Goal: Task Accomplishment & Management: Complete application form

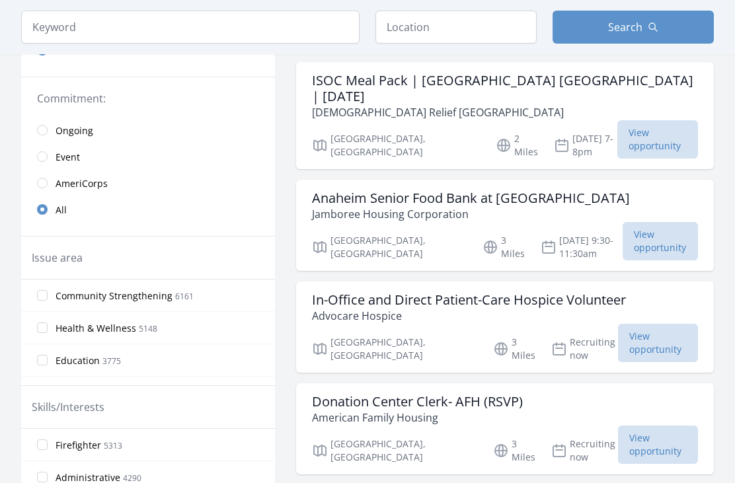
scroll to position [235, 0]
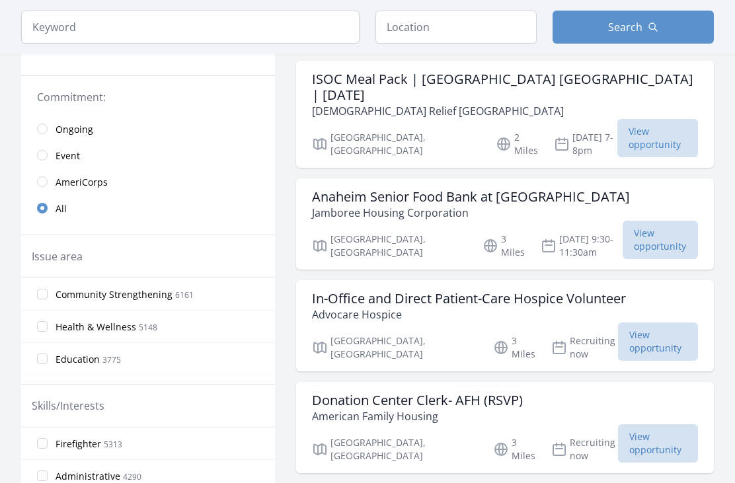
click at [643, 323] on span "View opportunity" at bounding box center [658, 342] width 80 height 38
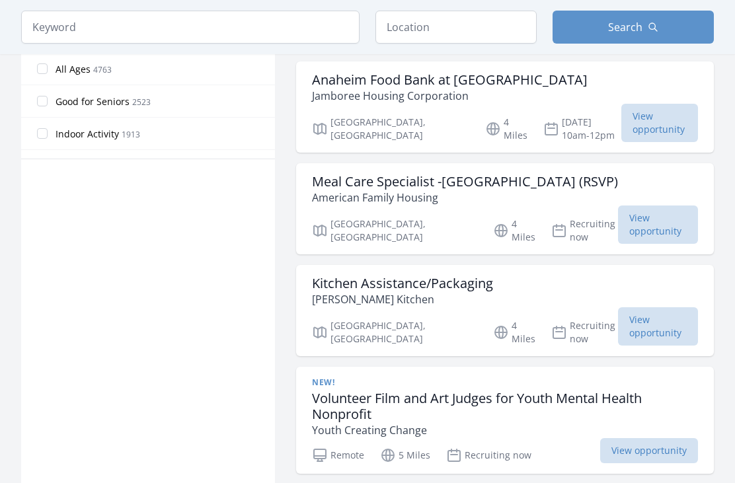
scroll to position [759, 0]
click at [382, 391] on h3 "Volunteer Film and Art Judges for Youth Mental Health Nonprofit" at bounding box center [505, 407] width 386 height 32
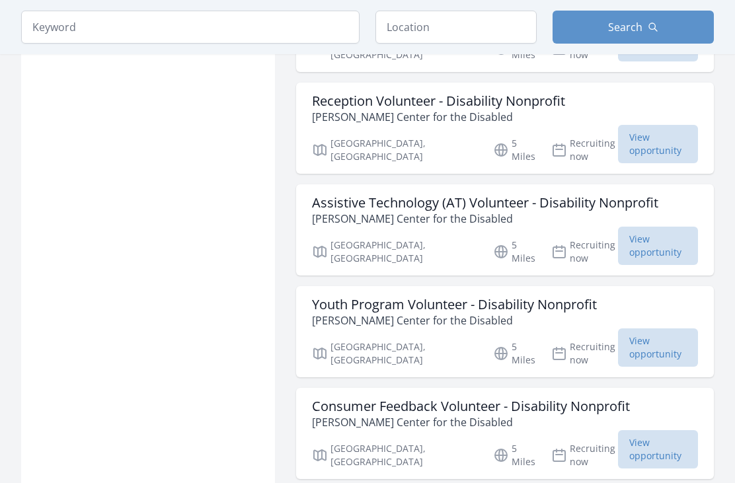
scroll to position [1263, 0]
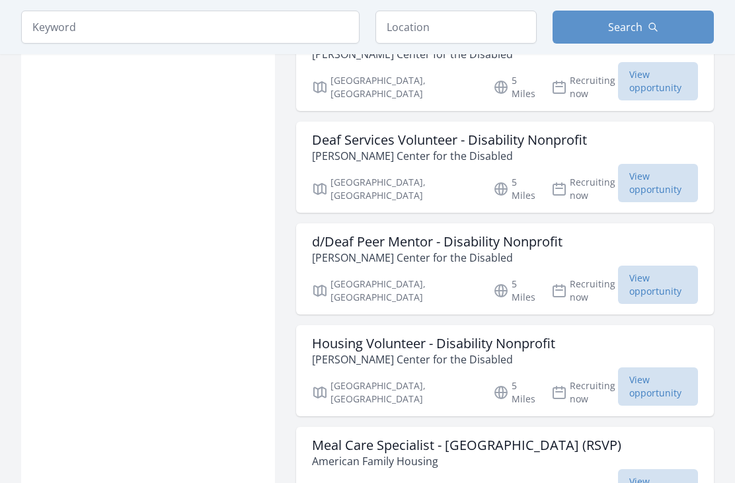
scroll to position [1632, 0]
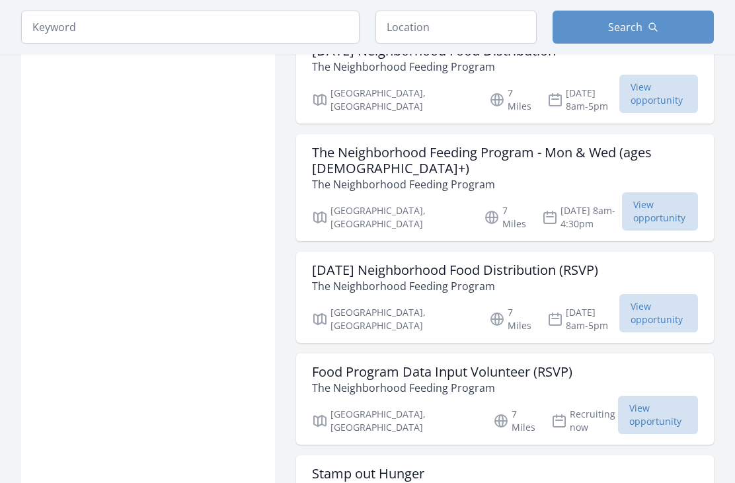
scroll to position [3299, 0]
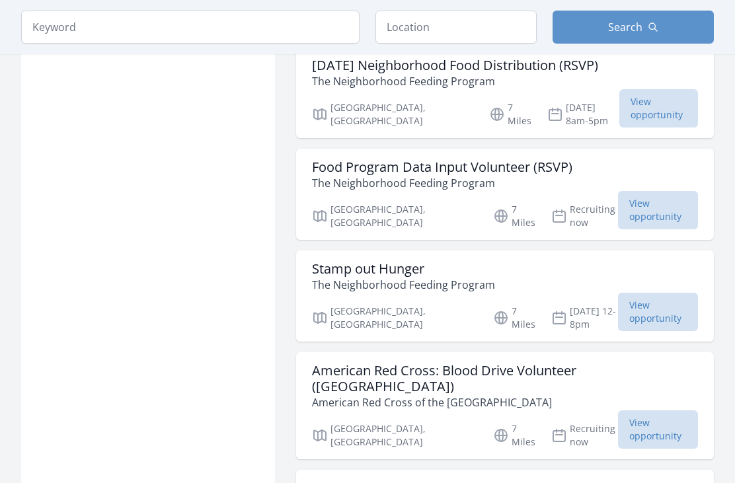
scroll to position [3509, 0]
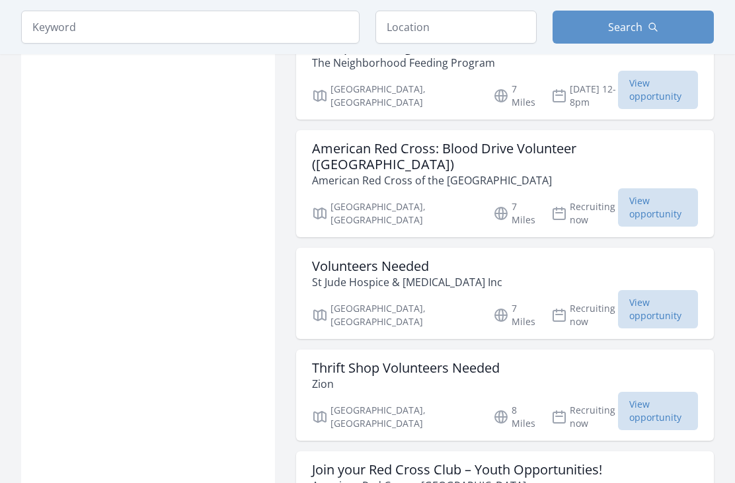
scroll to position [3727, 0]
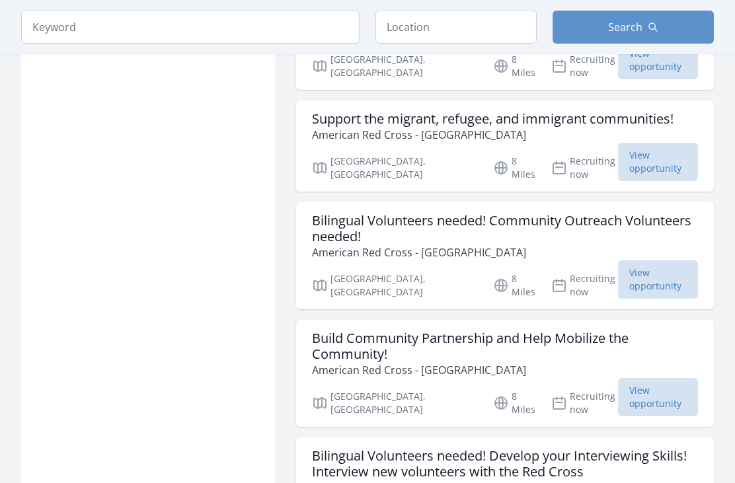
scroll to position [4423, 0]
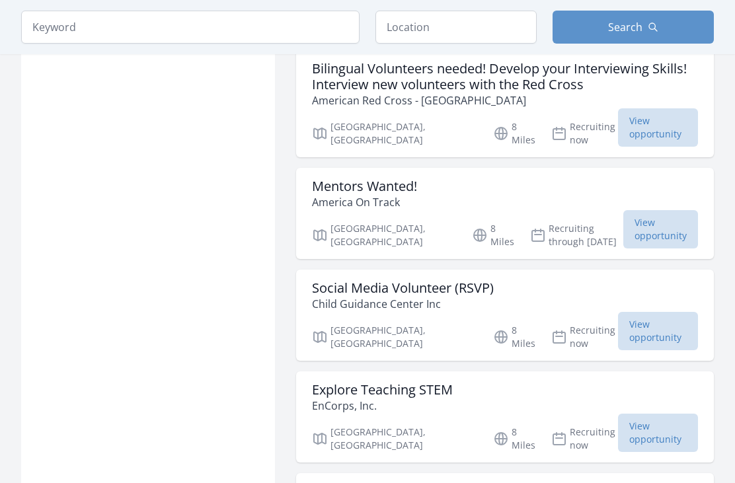
scroll to position [4802, 0]
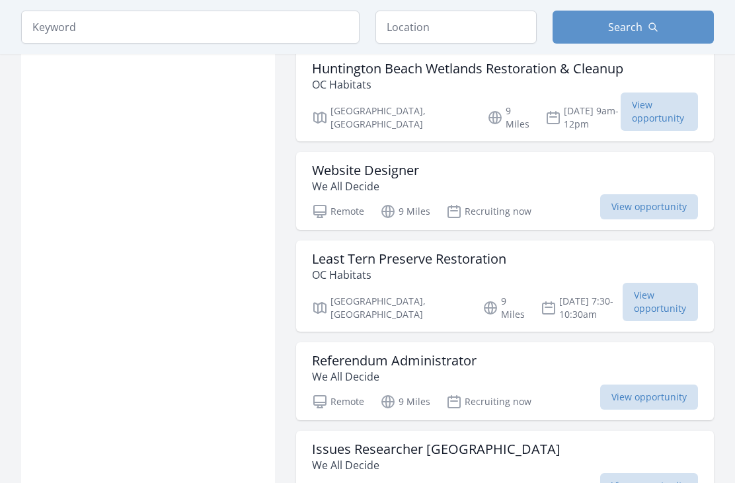
scroll to position [6854, 0]
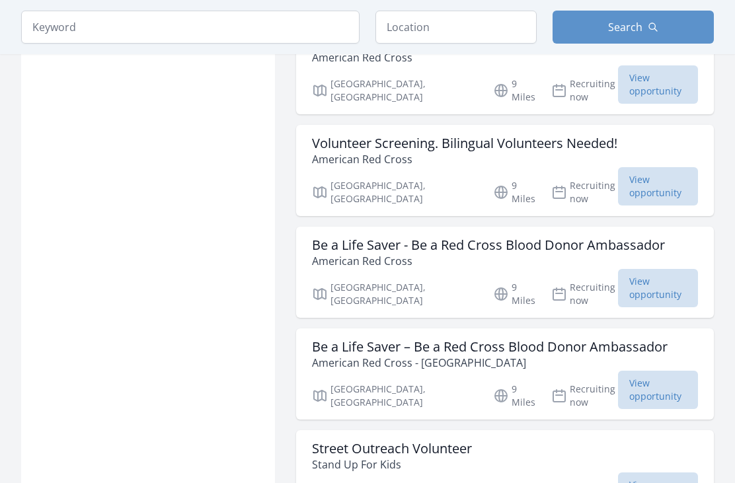
scroll to position [7674, 0]
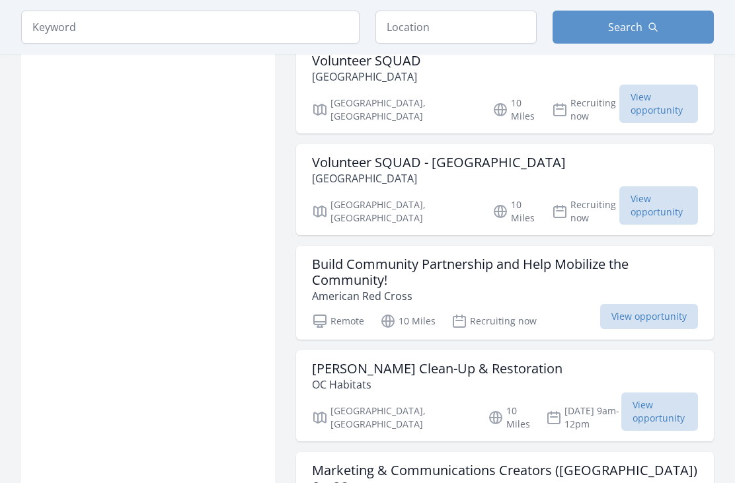
scroll to position [8775, 0]
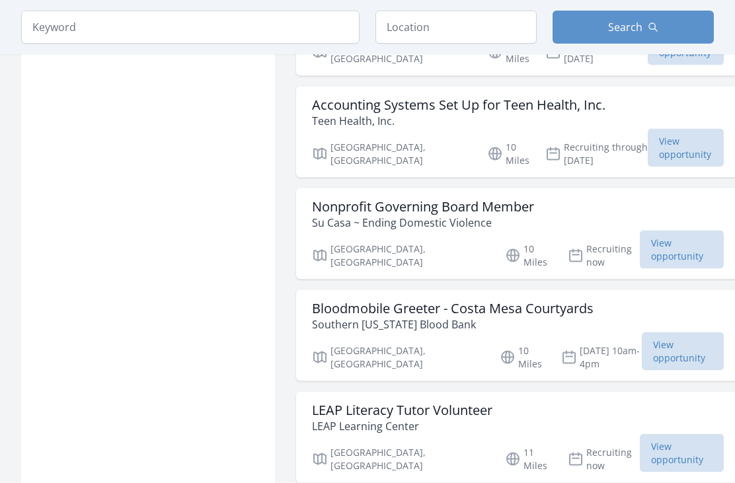
scroll to position [10493, 0]
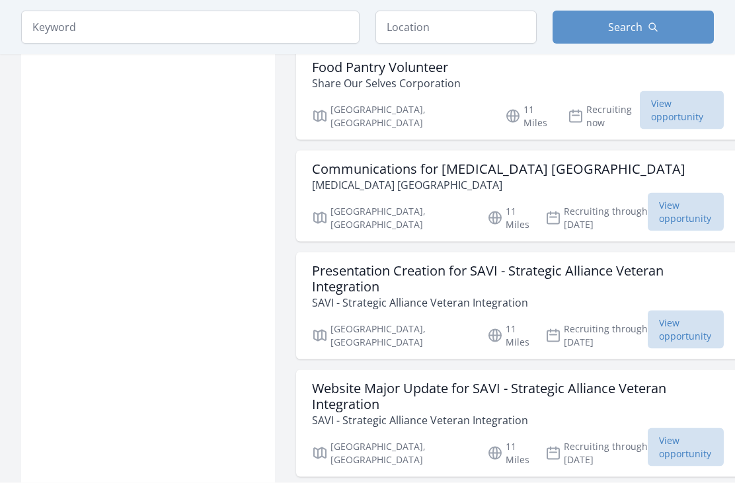
scroll to position [11567, 0]
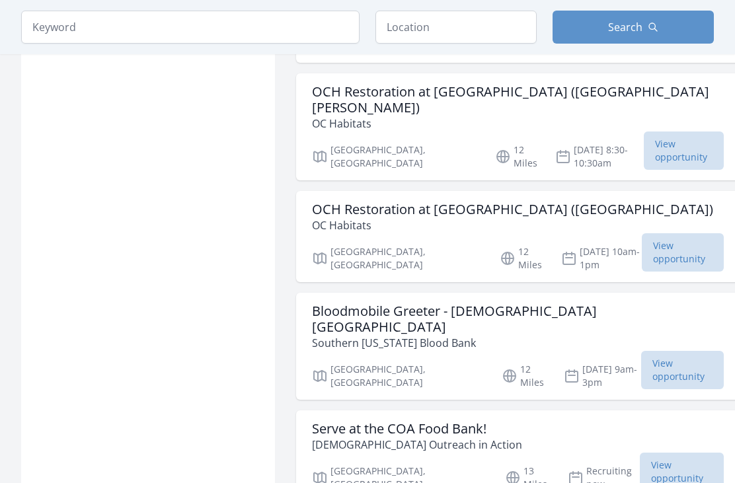
scroll to position [12172, 0]
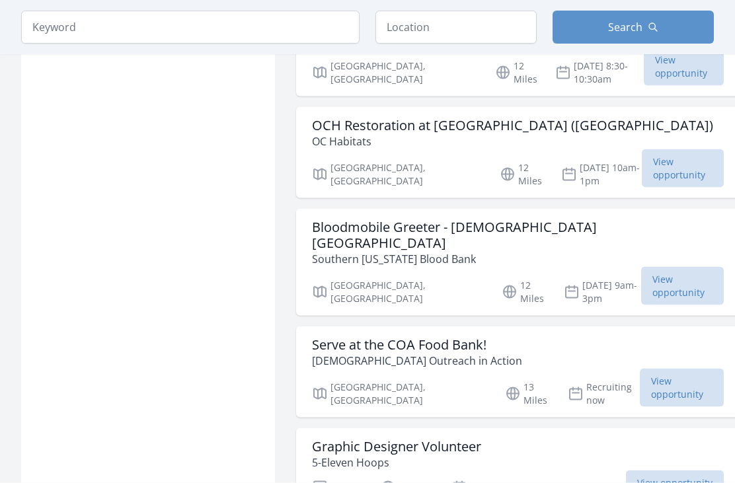
scroll to position [12279, 0]
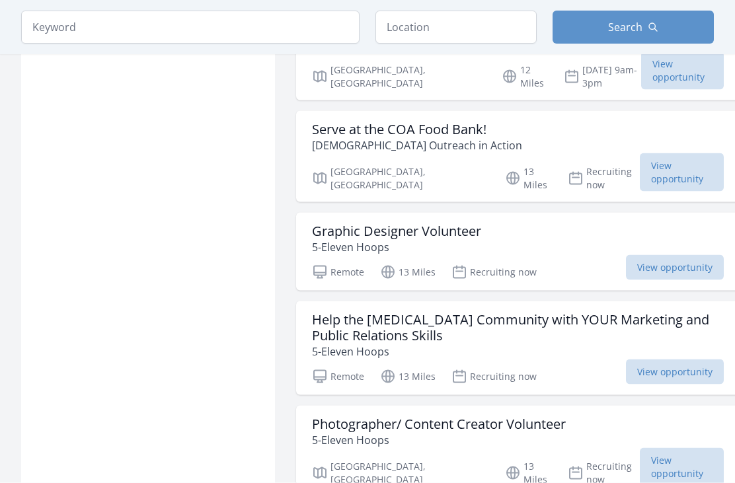
scroll to position [12485, 0]
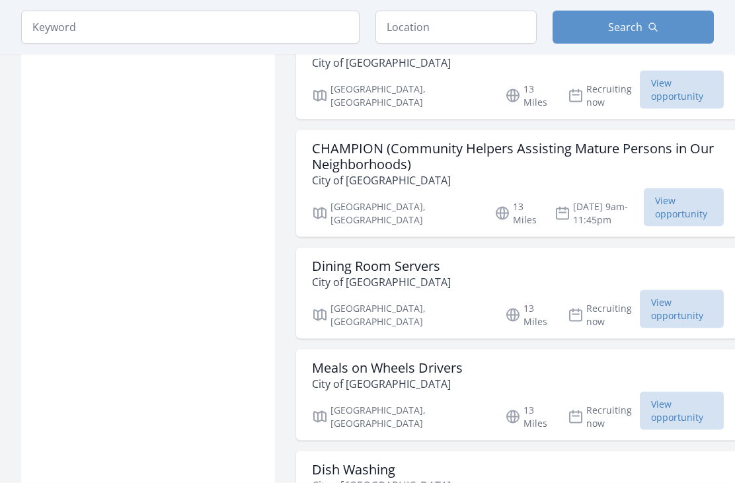
scroll to position [14037, 0]
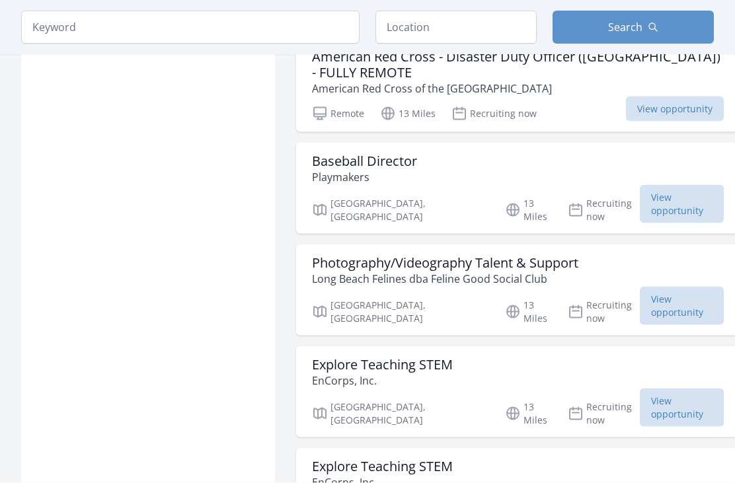
scroll to position [14756, 0]
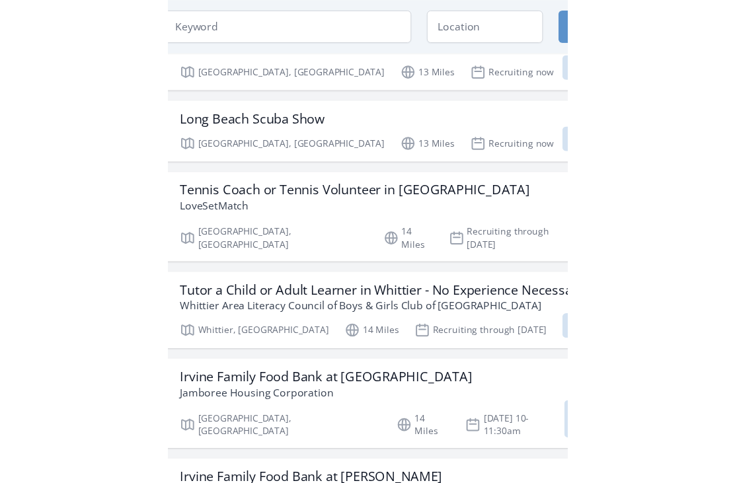
scroll to position [14731, 0]
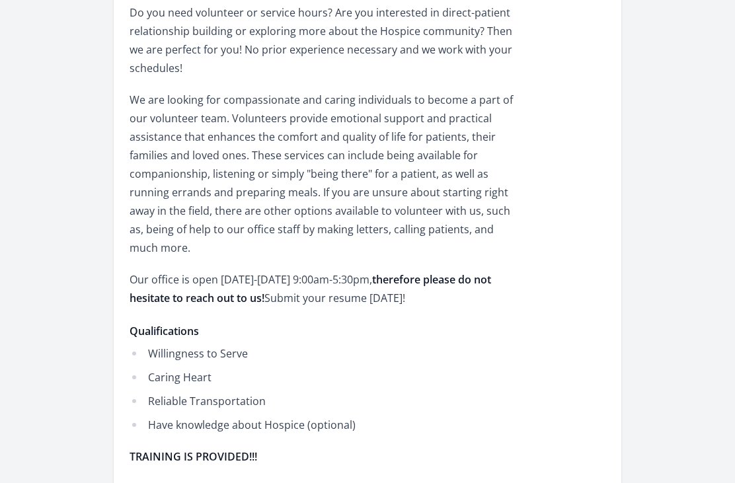
scroll to position [434, 0]
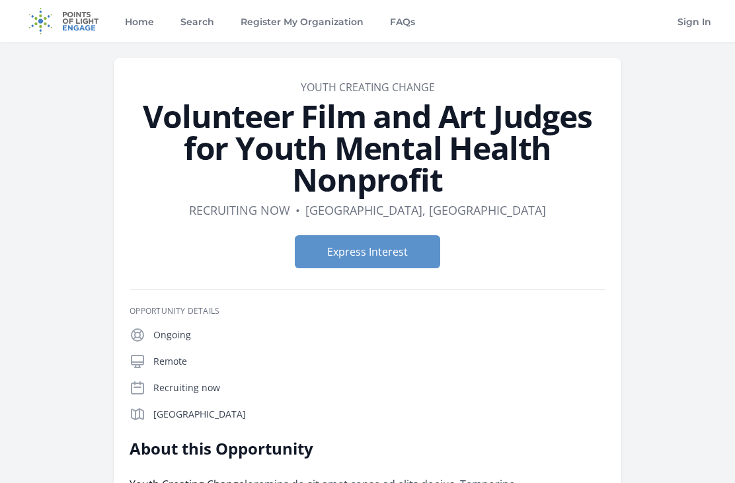
click at [383, 252] on button "Express Interest" at bounding box center [367, 251] width 145 height 33
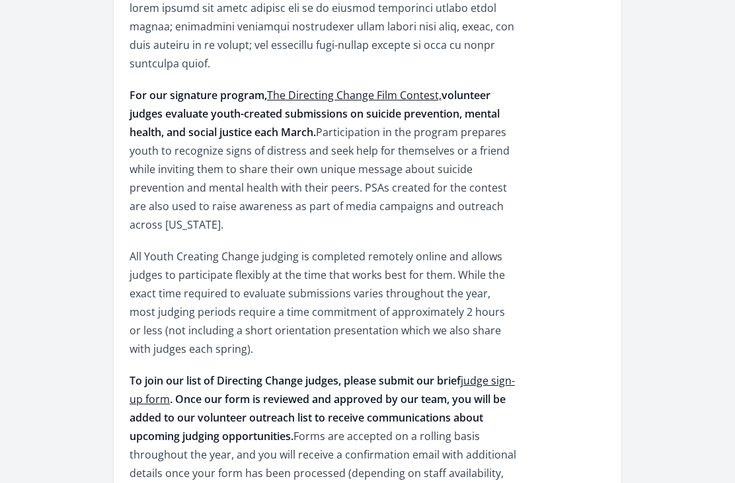
scroll to position [706, 0]
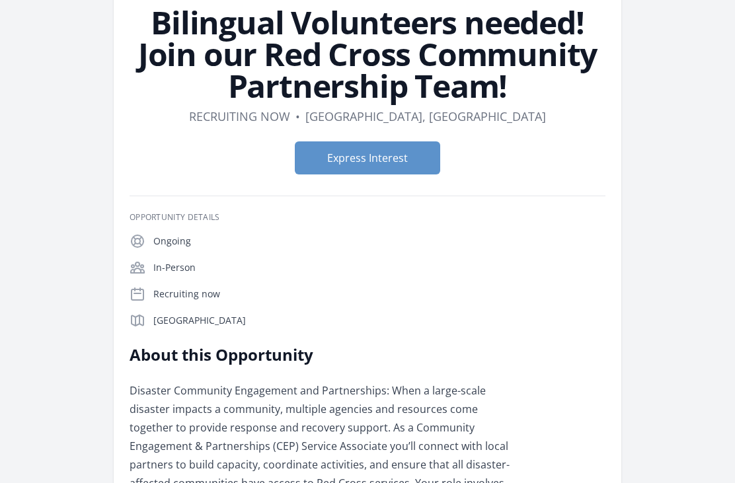
scroll to position [89, 0]
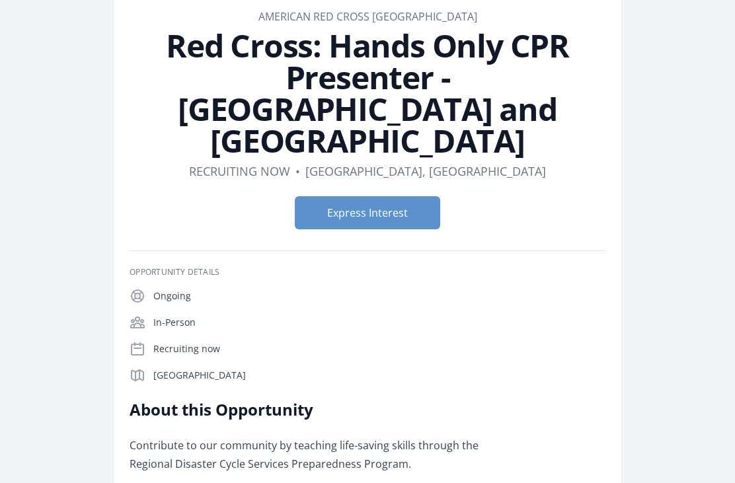
click at [382, 197] on button "Express Interest" at bounding box center [367, 213] width 145 height 33
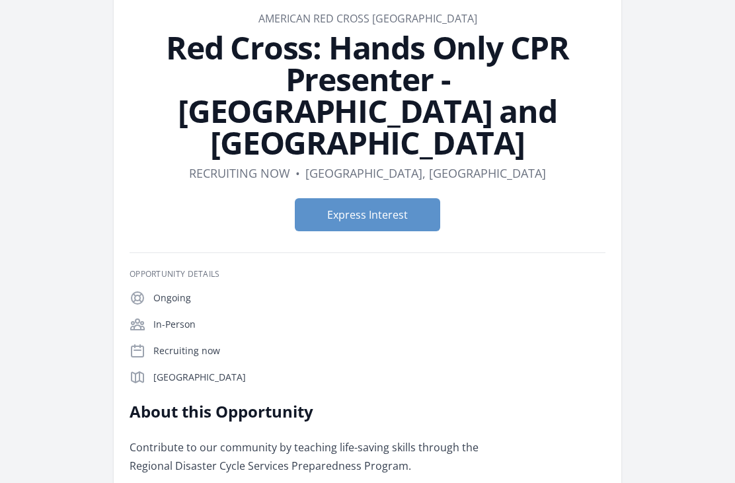
scroll to position [68, 0]
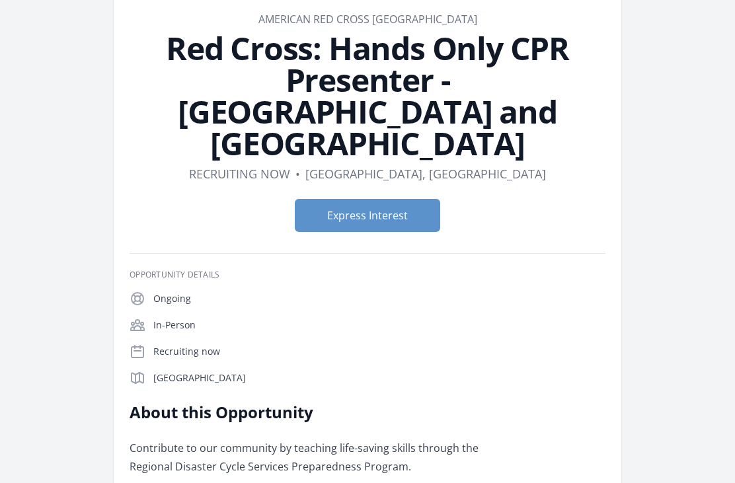
click at [386, 199] on button "Express Interest" at bounding box center [367, 215] width 145 height 33
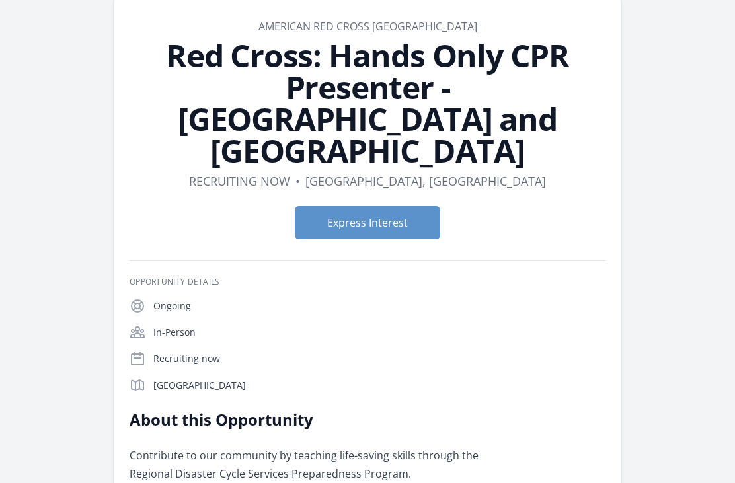
scroll to position [0, 0]
